Goal: Find contact information: Find contact information

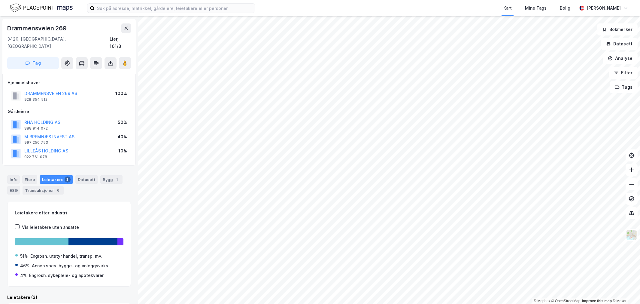
click at [46, 117] on div "RHA HOLDING AS 888 914 072 50%" at bounding box center [69, 124] width 123 height 14
click at [0, 0] on button "RHA HOLDING AS" at bounding box center [0, 0] width 0 height 0
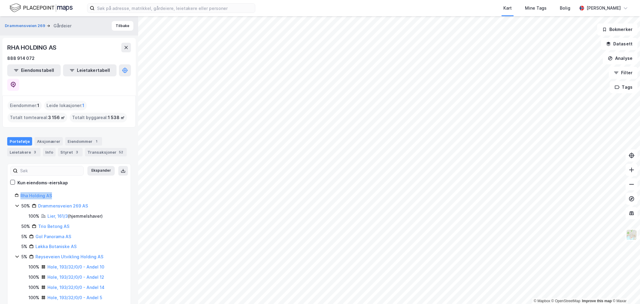
drag, startPoint x: 55, startPoint y: 182, endPoint x: 20, endPoint y: 183, distance: 35.5
click at [20, 192] on div "Rha Holding AS" at bounding box center [69, 195] width 109 height 7
click at [19, 79] on button at bounding box center [13, 85] width 12 height 12
